Goal: Find contact information: Find contact information

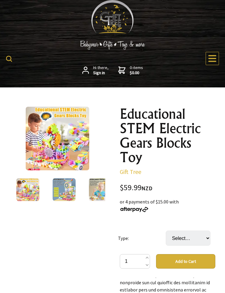
click at [212, 62] on icon at bounding box center [212, 58] width 8 height 7
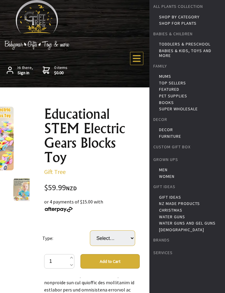
click at [121, 235] on select "Select… 83 PCS KIT (with 1 Motor) 180 PCS KIT (with 2 Motors) (+ $39.99) 249 PC…" at bounding box center [112, 238] width 45 height 15
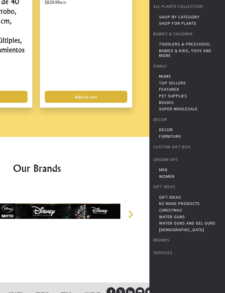
scroll to position [1333, 0]
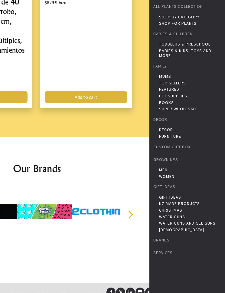
click at [93, 288] on link "Contact" at bounding box center [92, 294] width 29 height 13
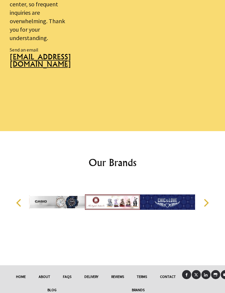
scroll to position [722, 0]
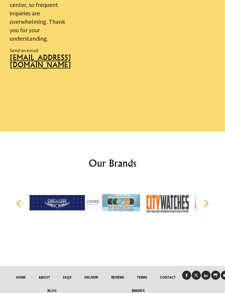
click at [46, 280] on link "About" at bounding box center [44, 277] width 24 height 13
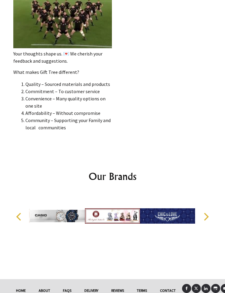
scroll to position [758, 0]
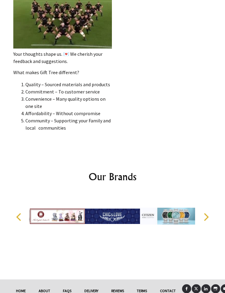
click at [64, 287] on link "FAQs" at bounding box center [66, 291] width 21 height 13
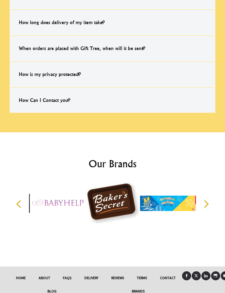
scroll to position [440, 0]
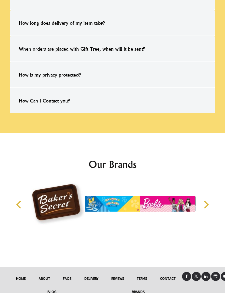
click at [51, 98] on h4 "How Can I Contact you?" at bounding box center [44, 100] width 63 height 19
click at [0, 0] on input "How Can I Contact you? Simply message us on our 'Quick Message Icon' (located i…" at bounding box center [0, 0] width 0 height 0
